Goal: Obtain resource: Download file/media

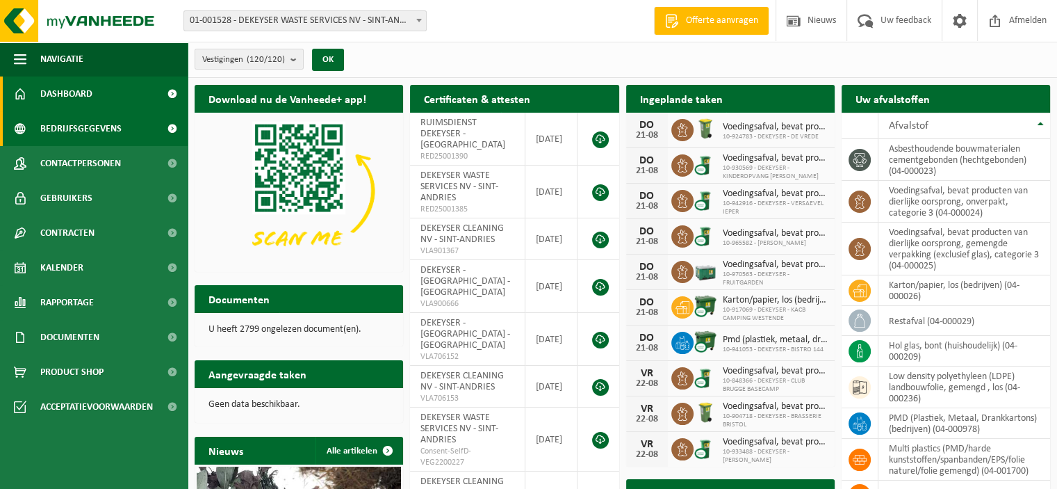
click at [89, 136] on span "Bedrijfsgegevens" at bounding box center [80, 128] width 81 height 35
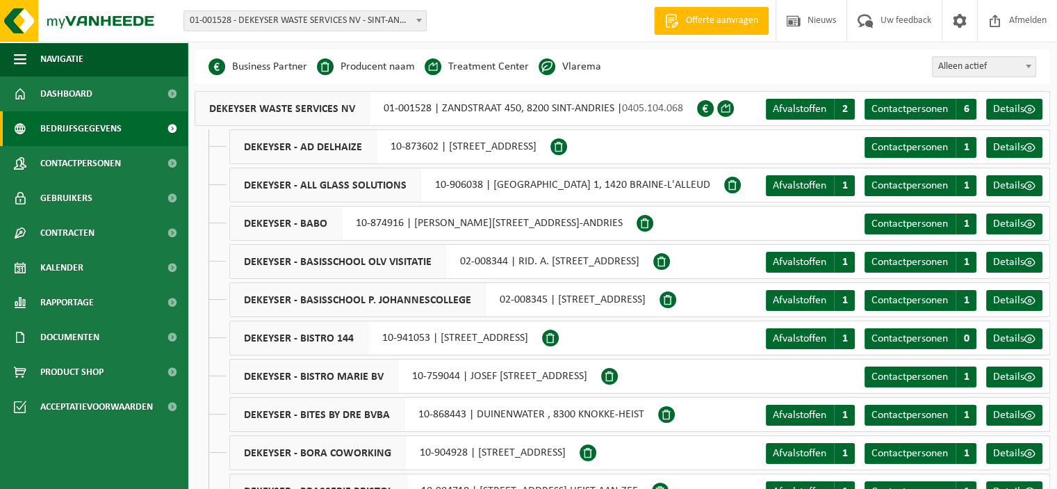
click at [583, 69] on li "Vlarema" at bounding box center [570, 66] width 63 height 21
click at [546, 69] on span at bounding box center [547, 66] width 17 height 17
click at [95, 337] on span "Documenten" at bounding box center [69, 337] width 59 height 35
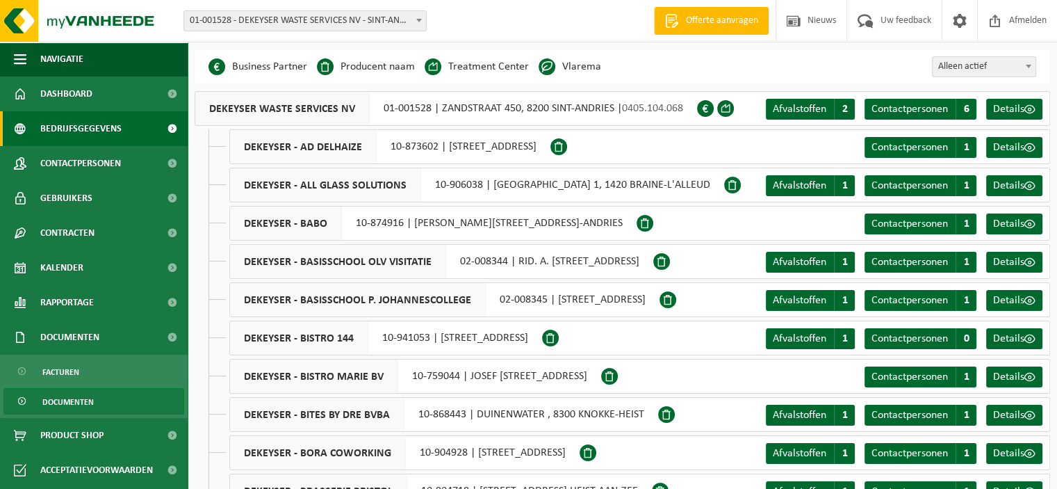
click at [99, 393] on link "Documenten" at bounding box center [93, 401] width 181 height 26
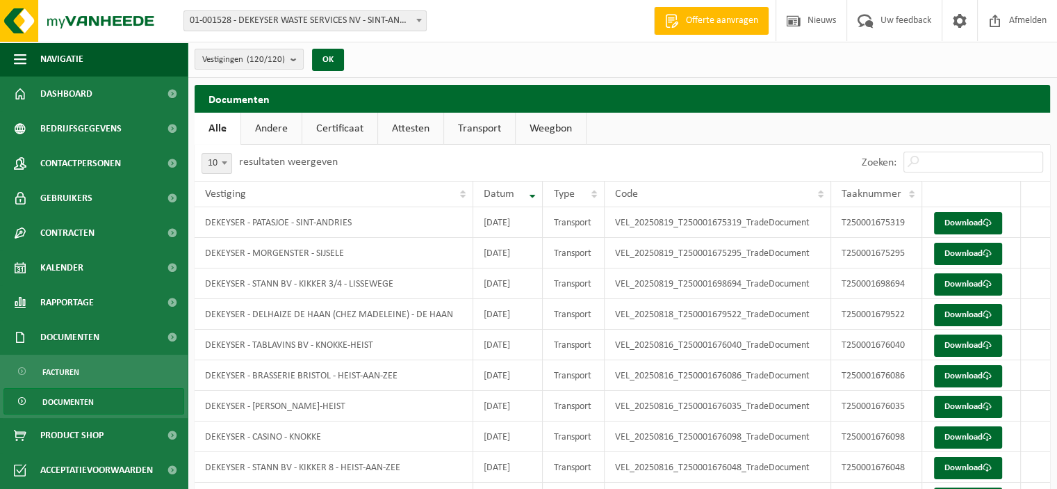
click at [284, 130] on link "Andere" at bounding box center [271, 129] width 60 height 32
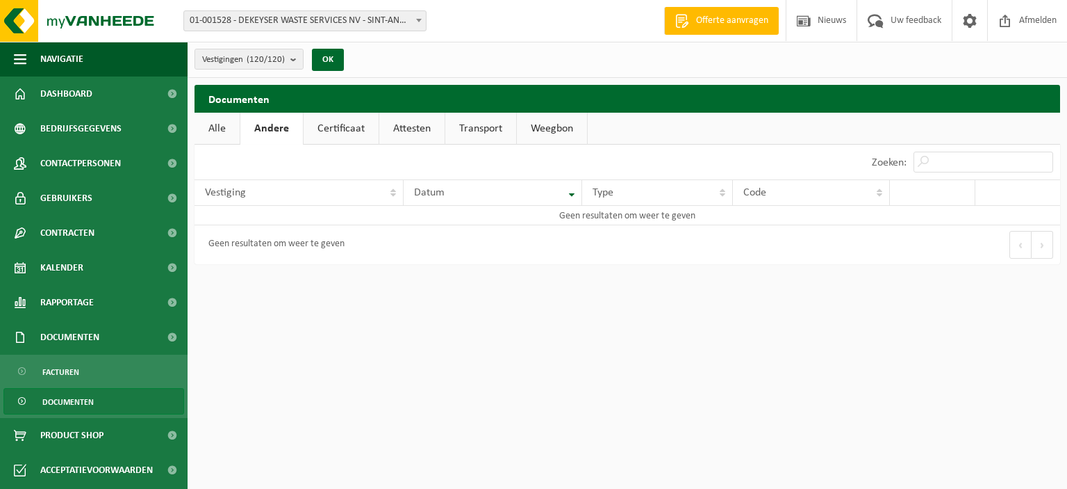
click at [336, 130] on link "Certificaat" at bounding box center [341, 129] width 75 height 32
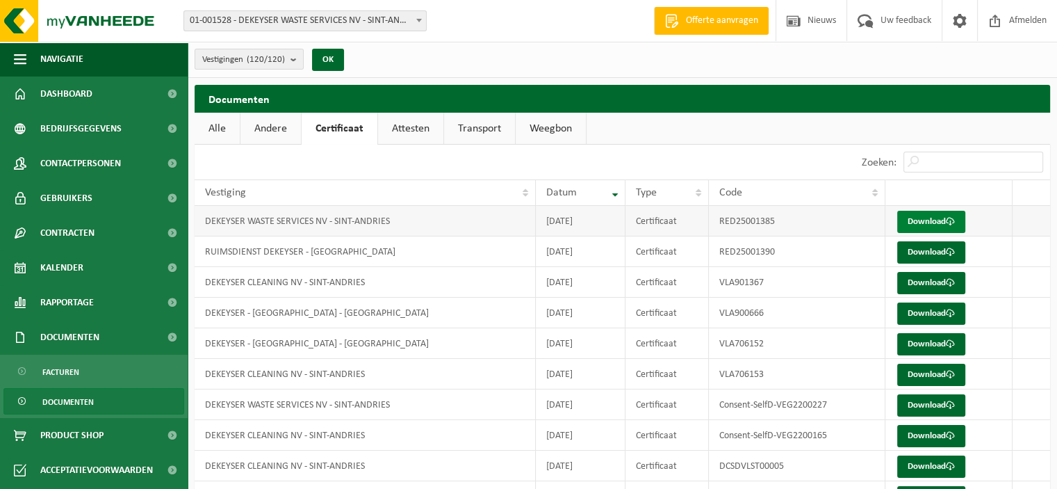
click at [929, 218] on link "Download" at bounding box center [931, 222] width 68 height 22
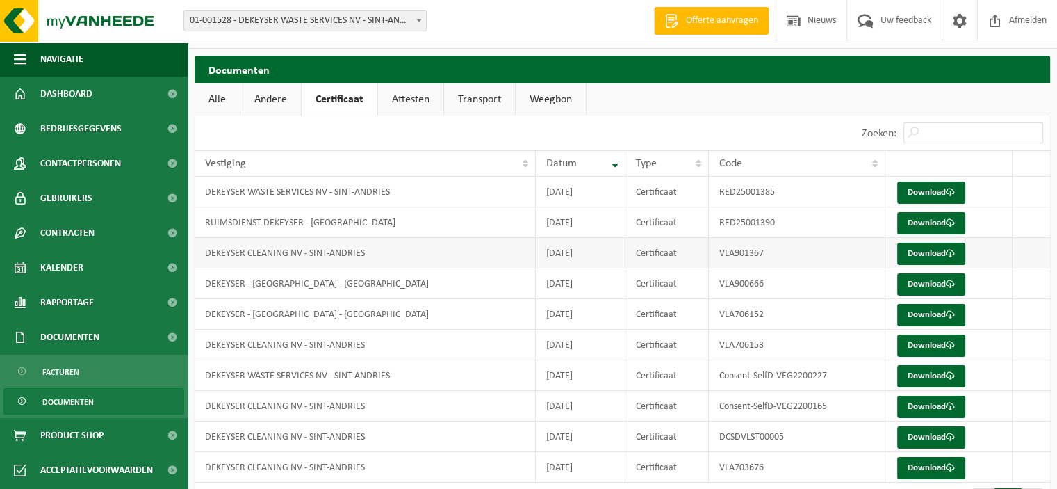
scroll to position [73, 0]
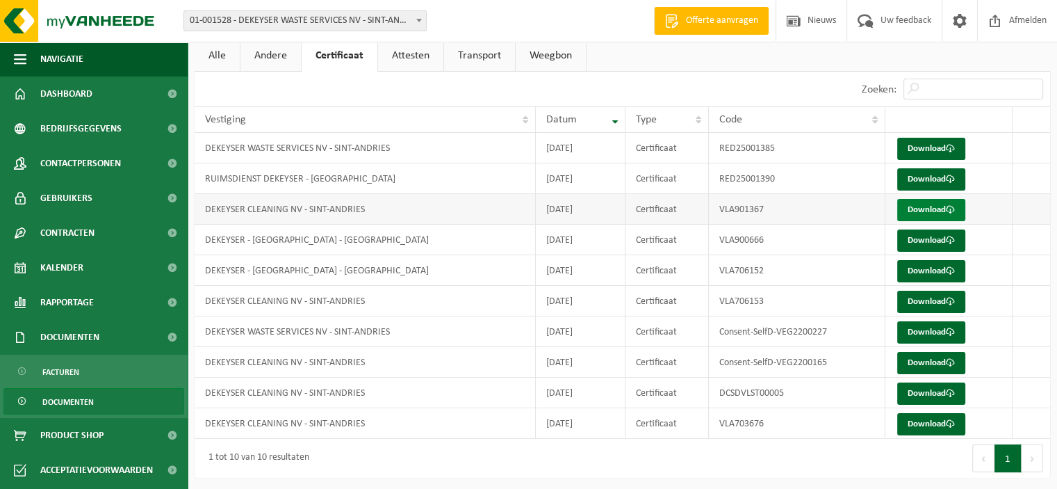
click at [922, 200] on link "Download" at bounding box center [931, 210] width 68 height 22
click at [415, 52] on link "Attesten" at bounding box center [410, 56] width 65 height 32
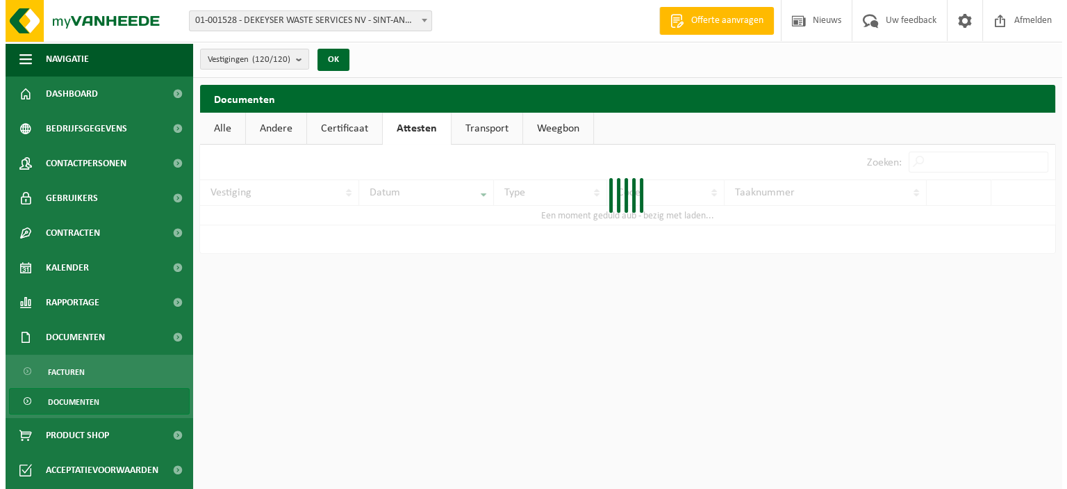
scroll to position [0, 0]
